Goal: Find contact information: Find contact information

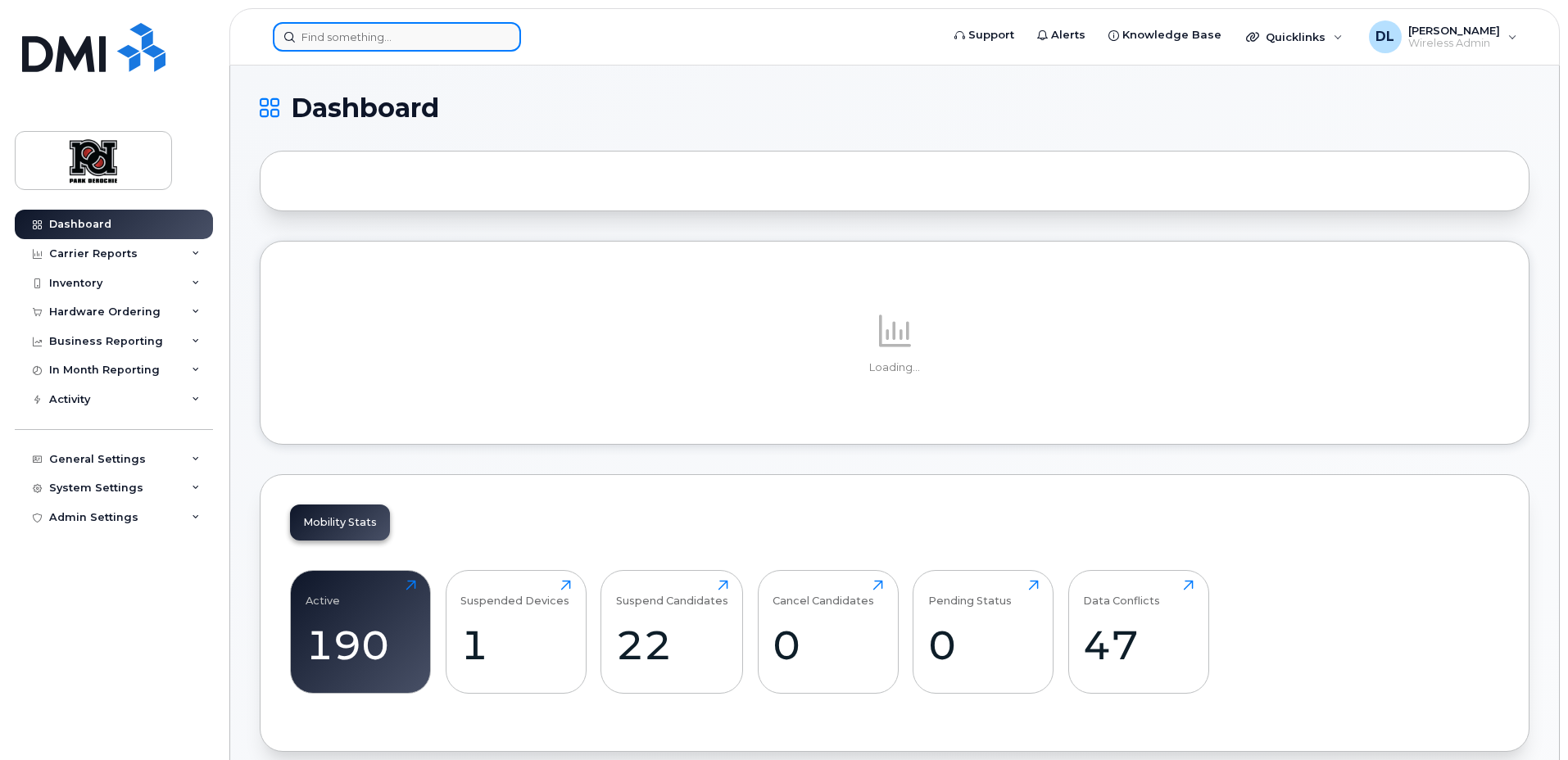
click at [425, 37] on input at bounding box center [396, 37] width 248 height 30
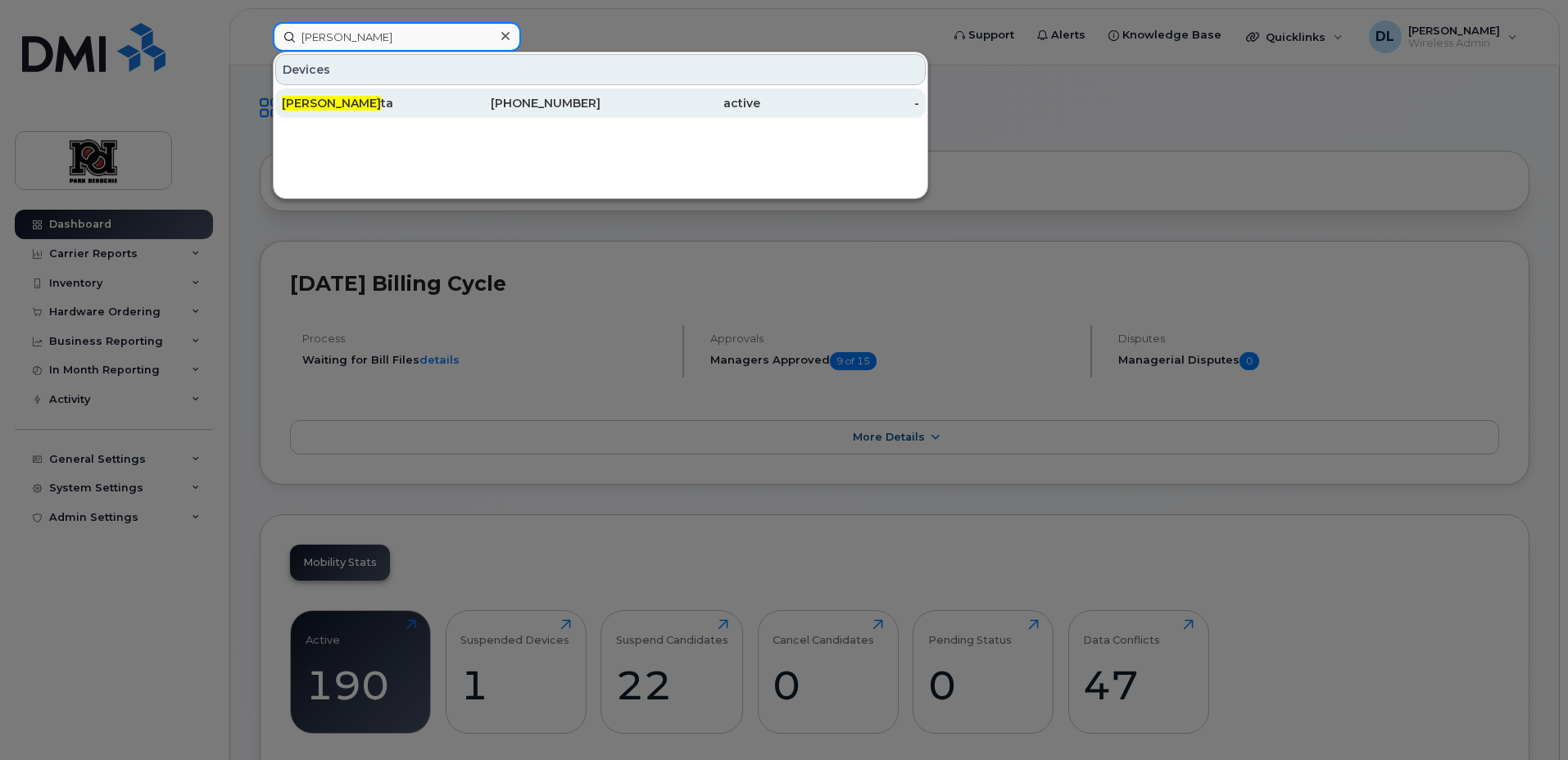
type input "steve dit"
click at [561, 99] on div "365-378-6924" at bounding box center [521, 103] width 160 height 16
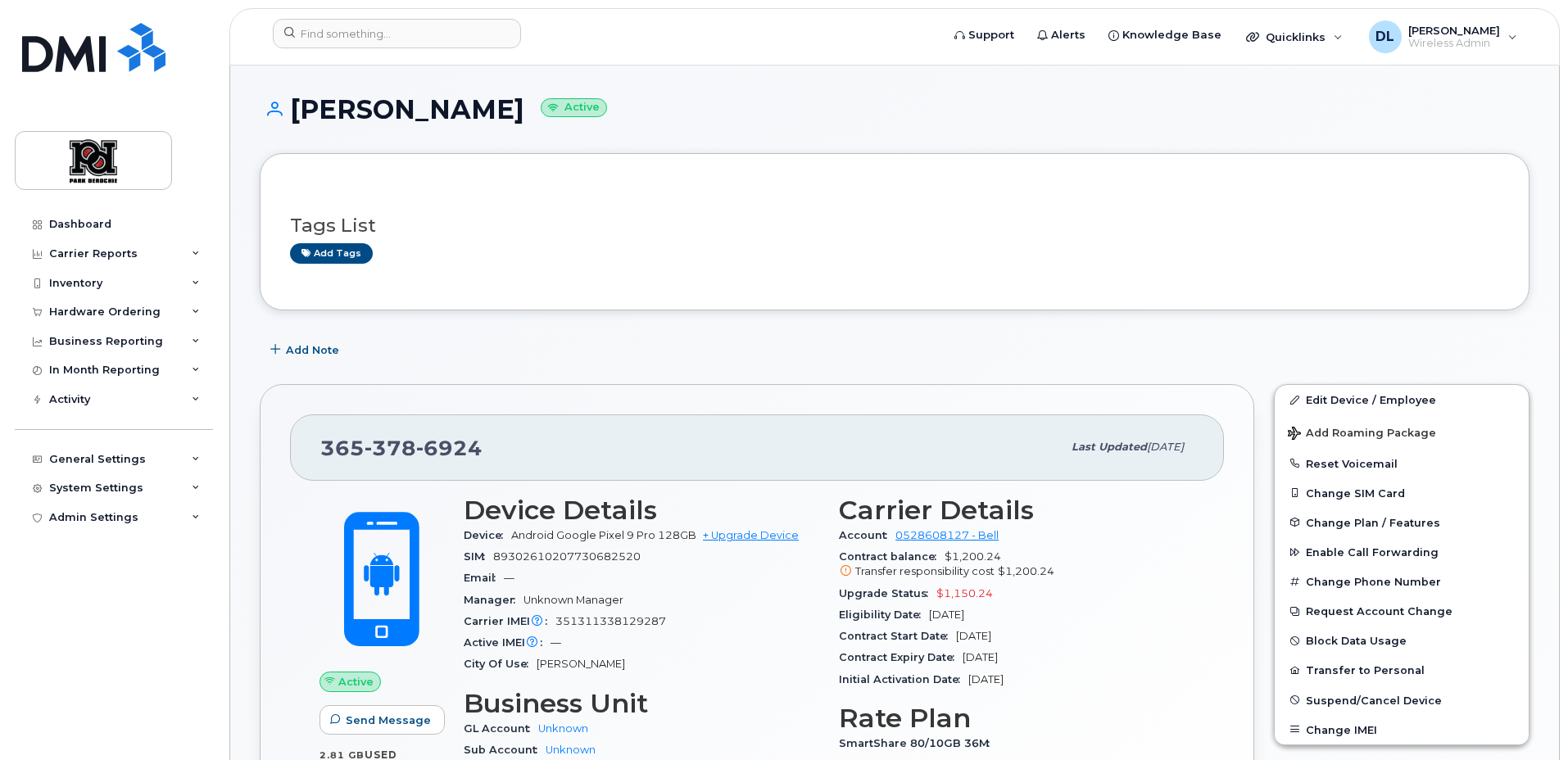
click at [383, 446] on span "378" at bounding box center [391, 448] width 51 height 25
copy span "[PHONE_NUMBER]"
